Goal: Information Seeking & Learning: Understand process/instructions

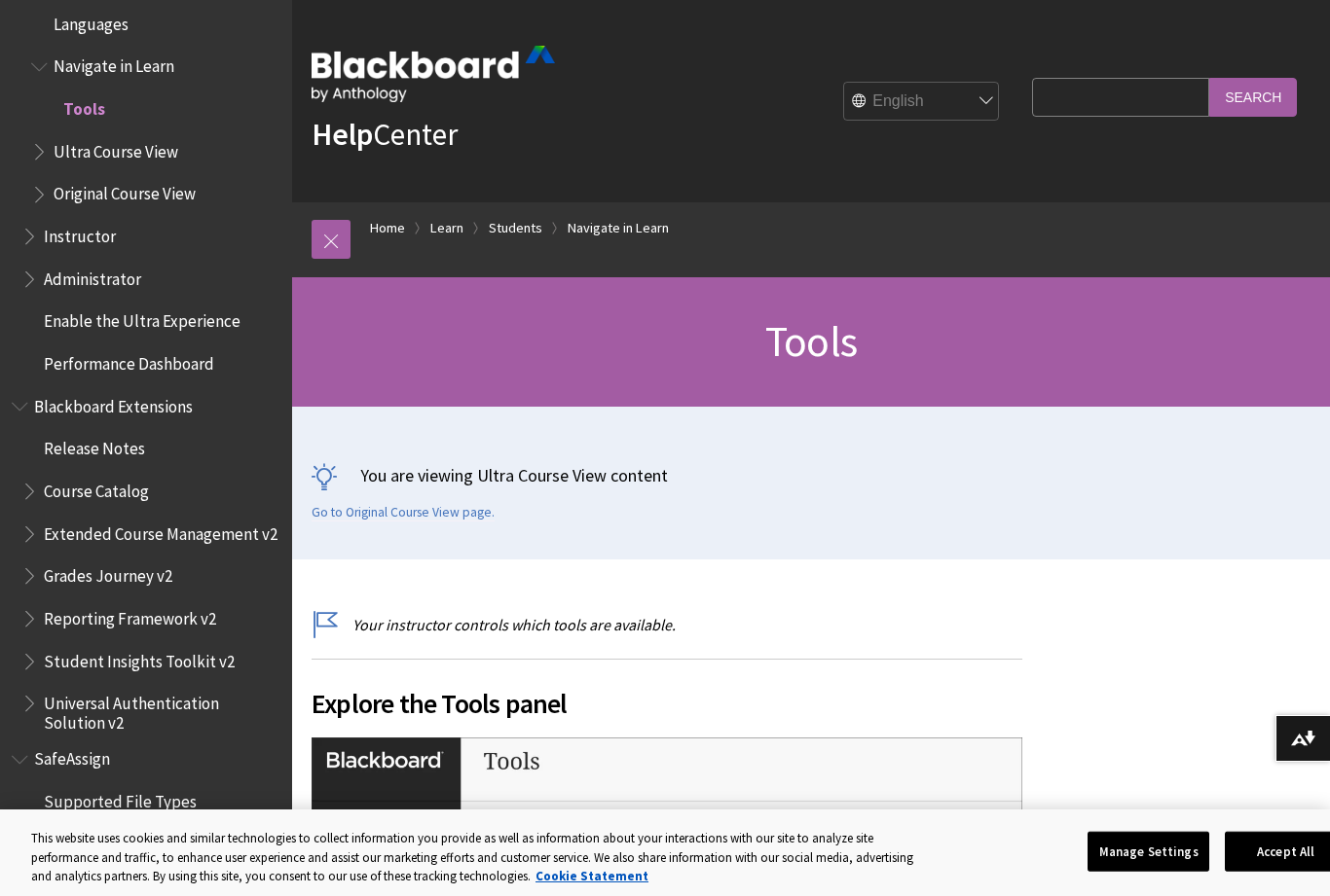
click at [77, 390] on span "Blackboard Extensions" at bounding box center [113, 403] width 158 height 27
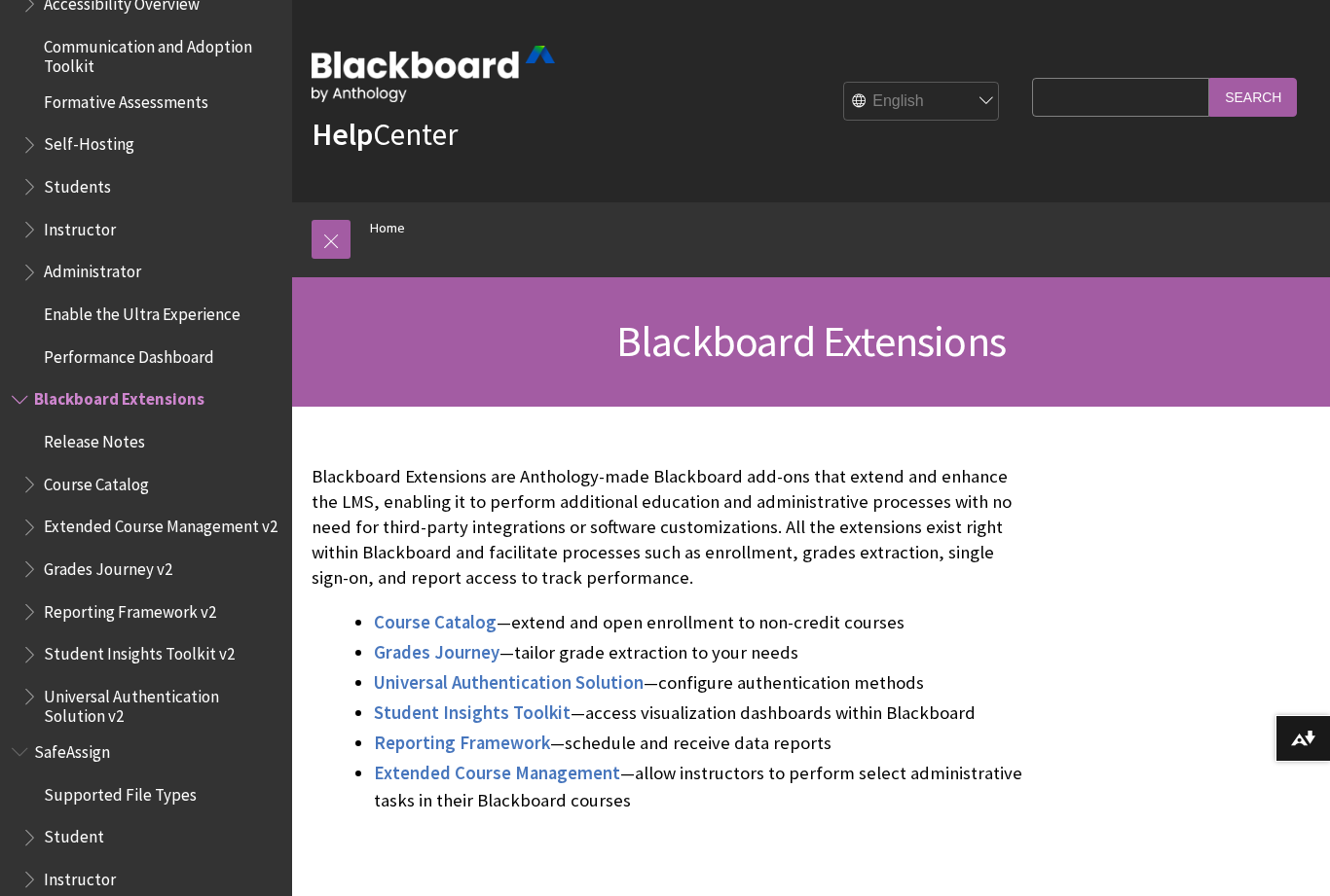
click at [79, 341] on span "Performance Dashboard" at bounding box center [129, 354] width 170 height 27
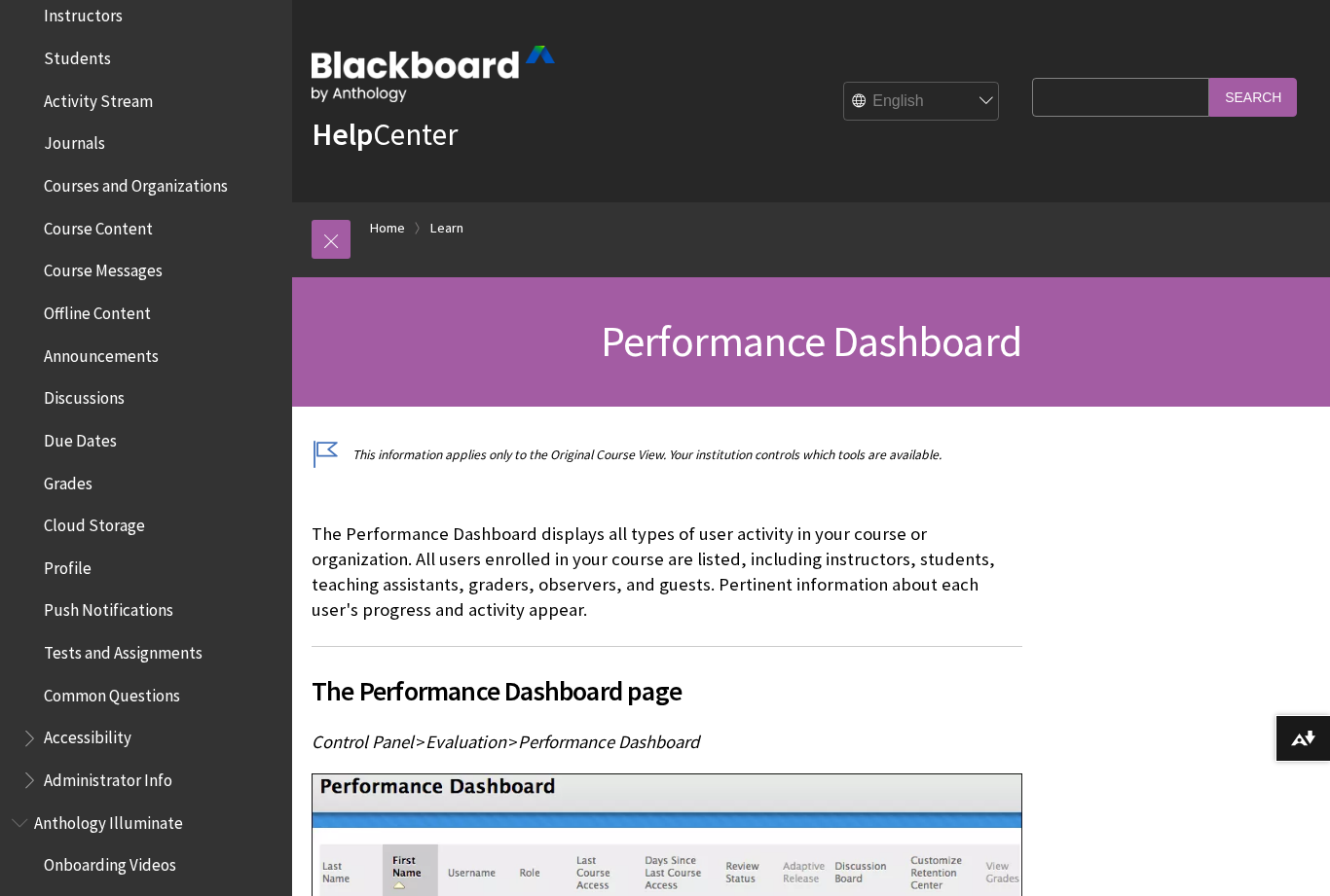
scroll to position [444, 0]
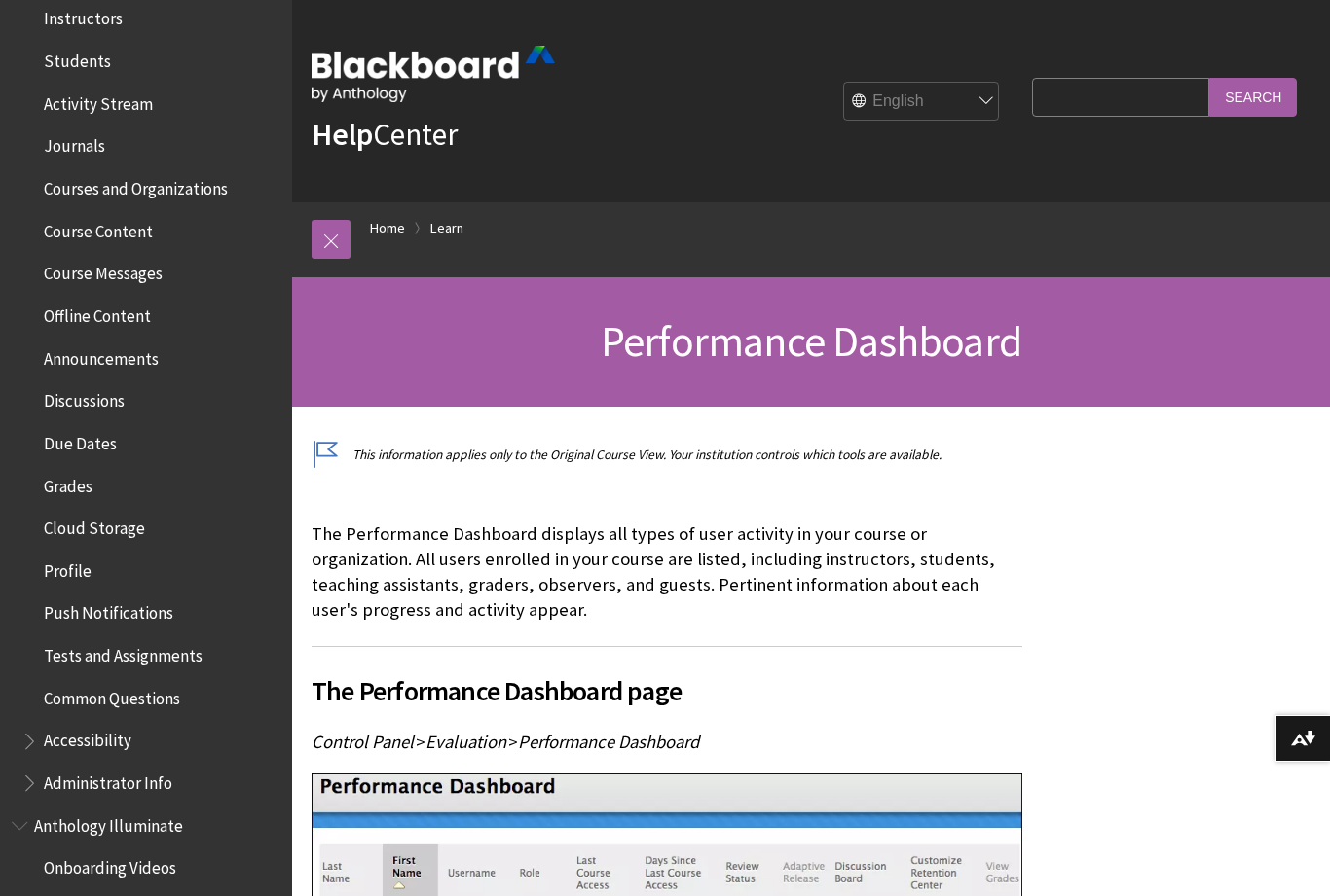
click at [71, 384] on span "Discussions" at bounding box center [85, 397] width 81 height 27
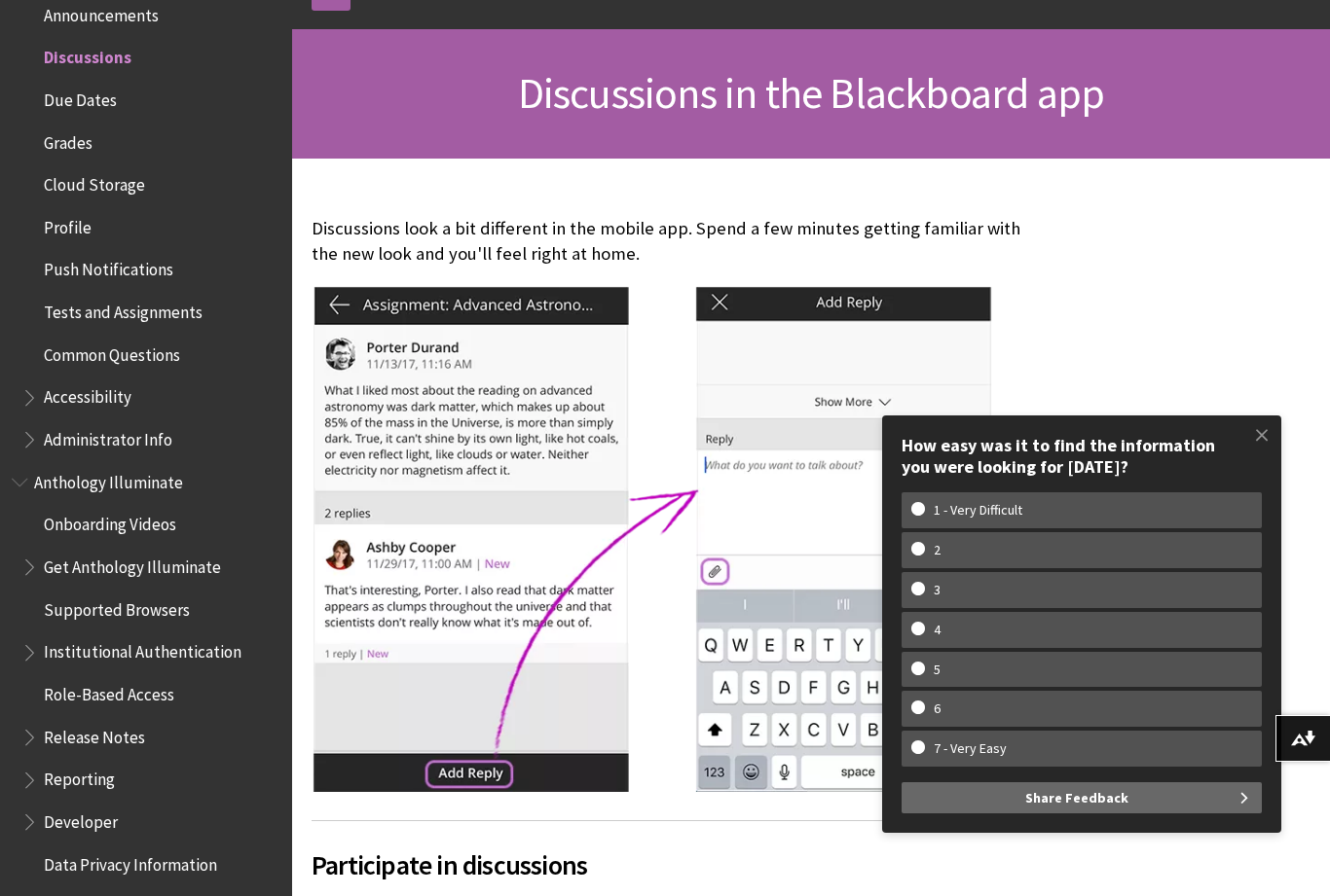
scroll to position [331, 0]
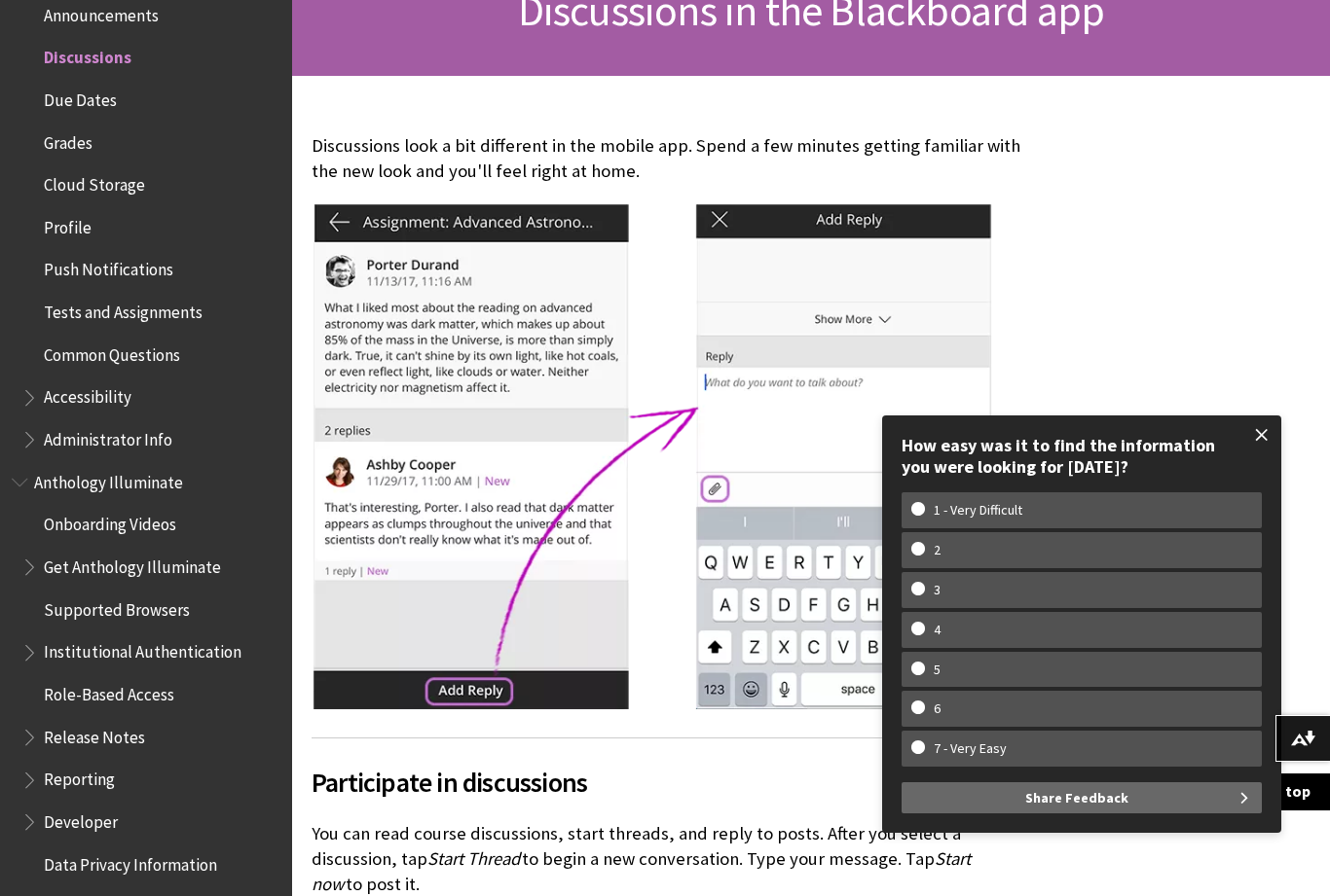
click at [1258, 455] on span at bounding box center [1262, 435] width 41 height 41
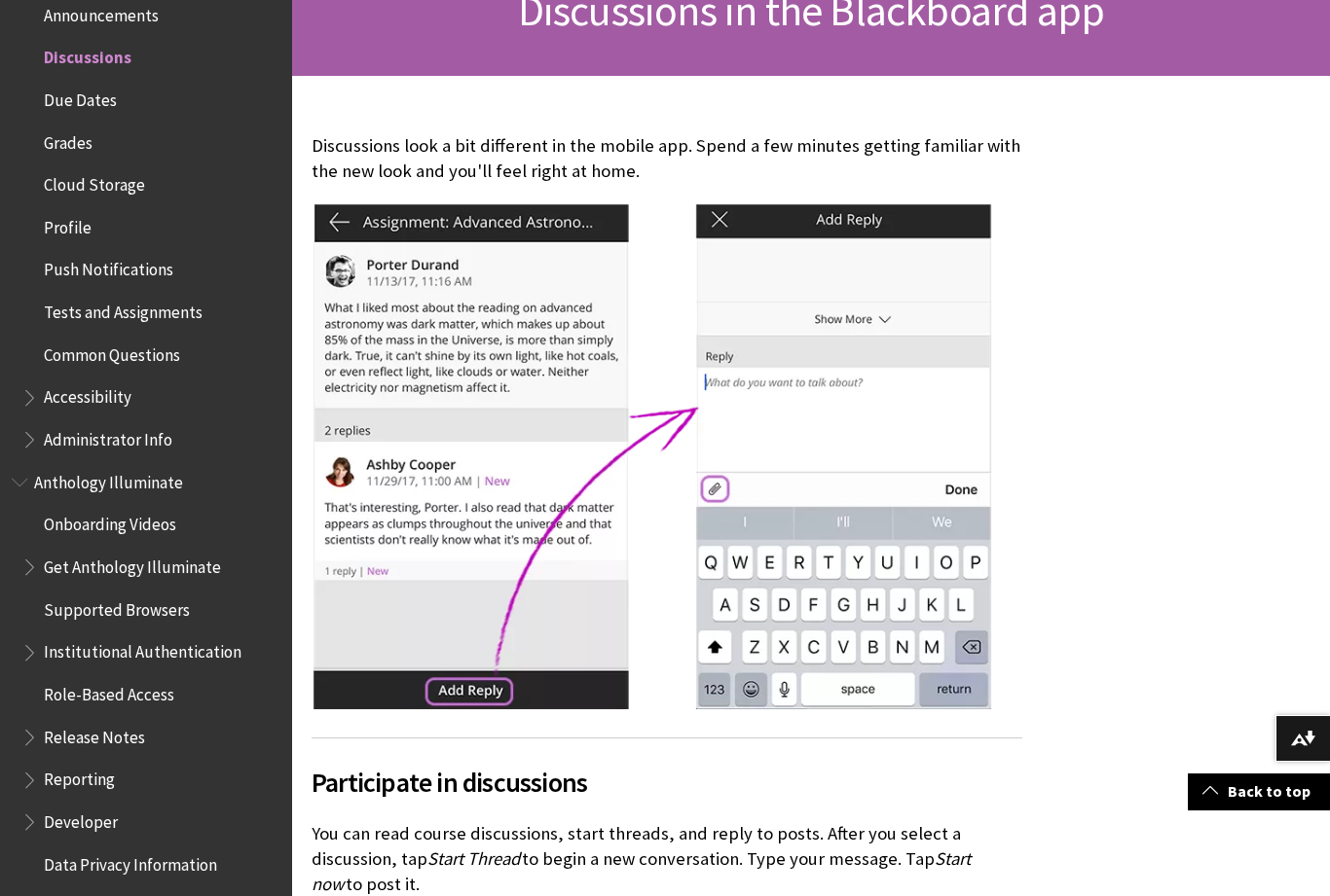
click at [1262, 455] on span at bounding box center [1262, 435] width 41 height 41
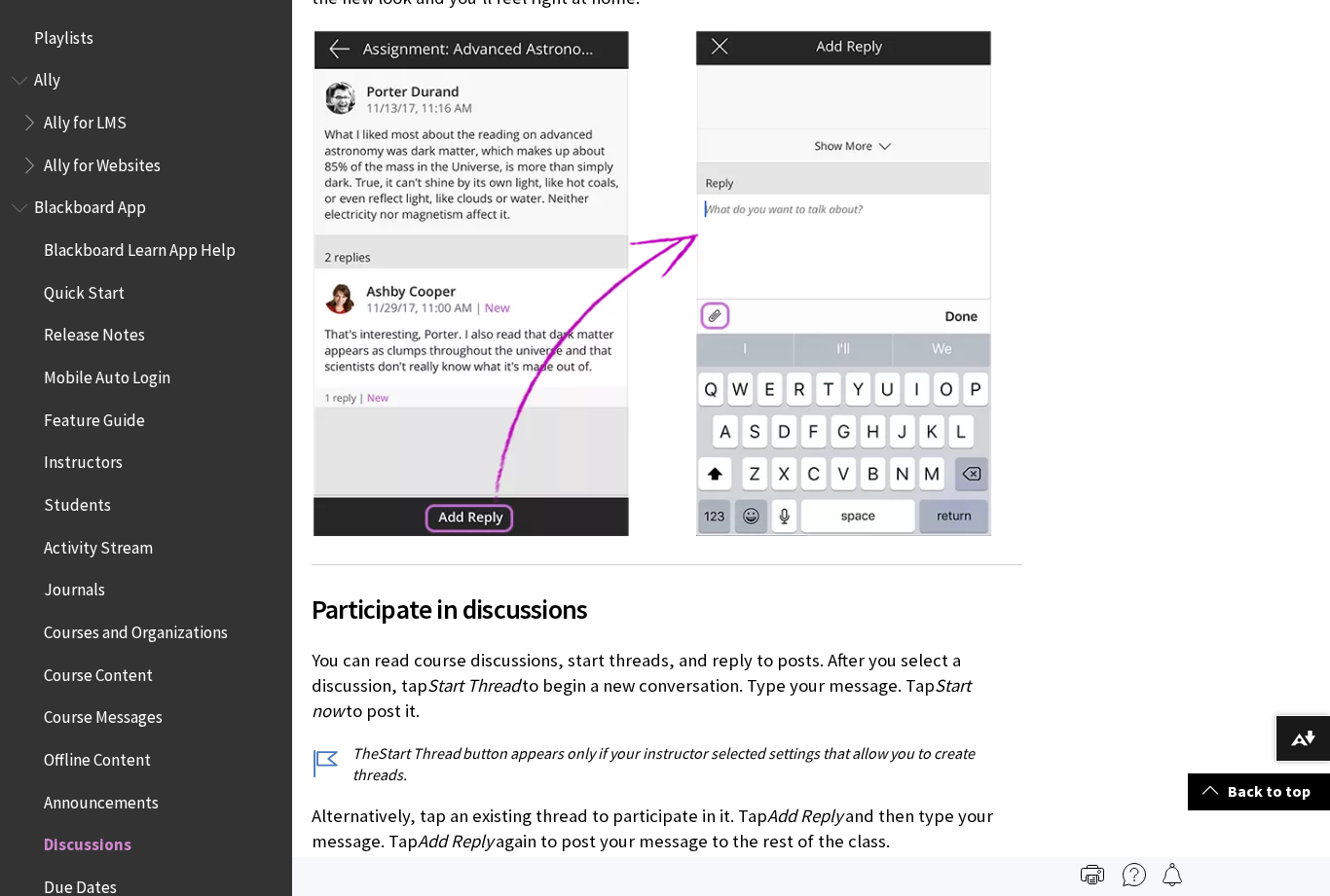
scroll to position [374, 0]
